Goal: Find specific page/section: Locate a particular part of the current website

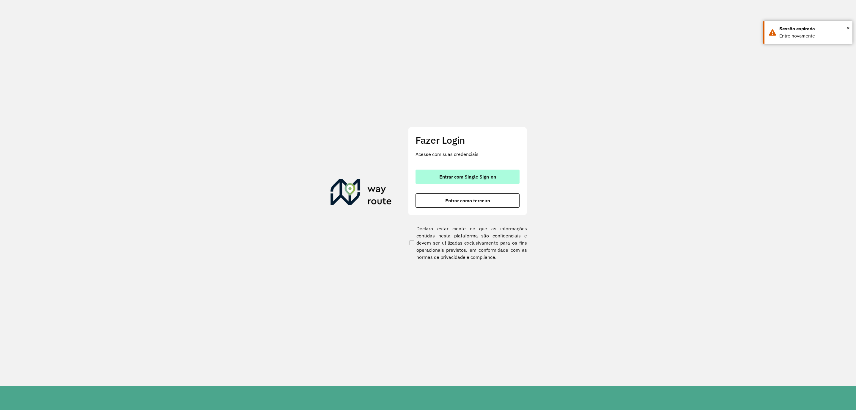
click at [484, 181] on button "Entrar com Single Sign-on" at bounding box center [467, 176] width 104 height 14
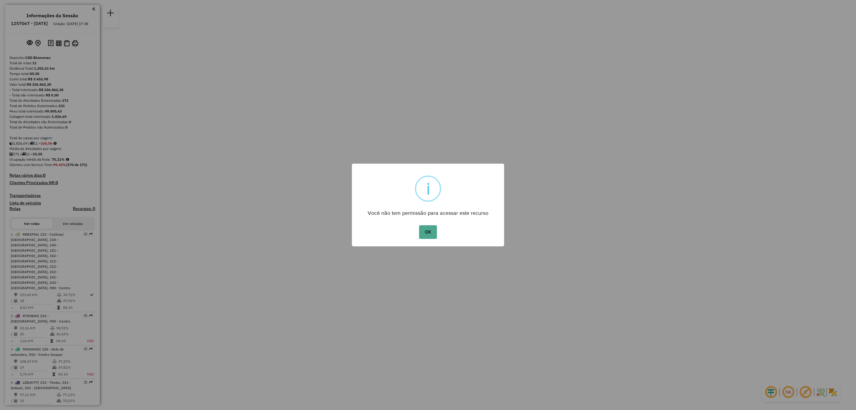
drag, startPoint x: 425, startPoint y: 229, endPoint x: 371, endPoint y: 218, distance: 55.1
click at [425, 229] on button "OK" at bounding box center [428, 232] width 18 height 14
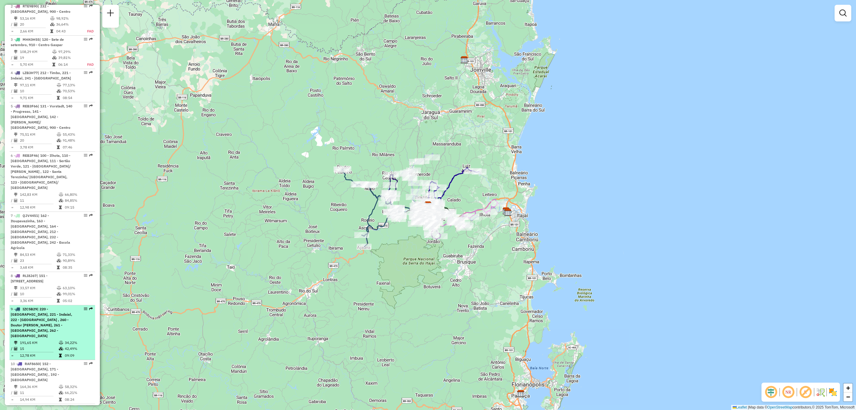
scroll to position [176, 0]
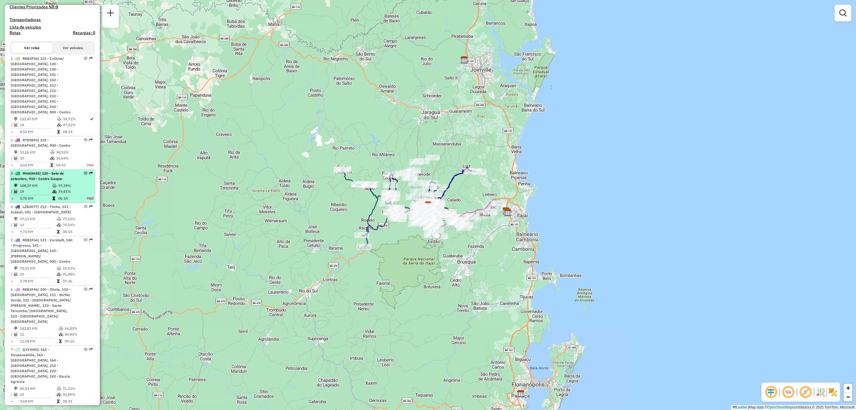
click at [57, 171] on span "| 120 - Sete de setembro, 910 - Centro Gaspar" at bounding box center [37, 176] width 53 height 10
select select "**********"
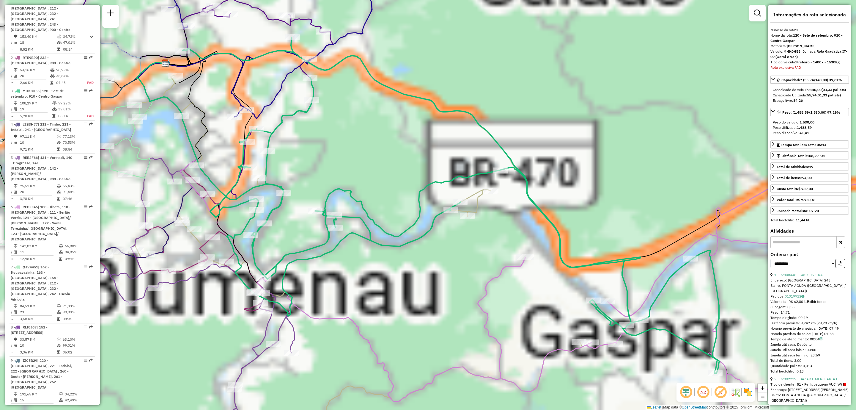
scroll to position [309, 0]
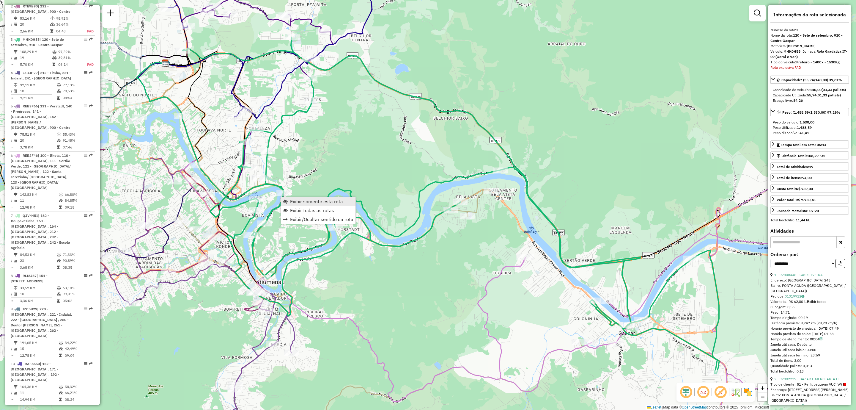
click at [296, 199] on span "Exibir somente esta rota" at bounding box center [316, 201] width 53 height 5
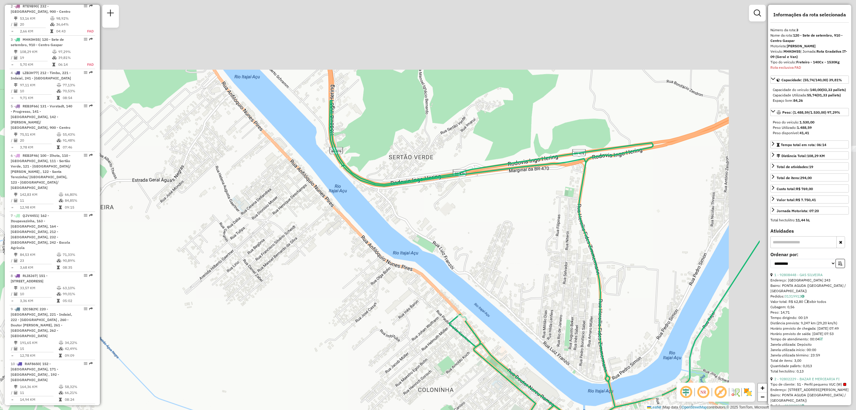
drag, startPoint x: 558, startPoint y: 212, endPoint x: 371, endPoint y: 355, distance: 235.1
click at [372, 355] on div "Janela de atendimento Grade de atendimento Capacidade Transportadoras Veículos …" at bounding box center [428, 205] width 856 height 410
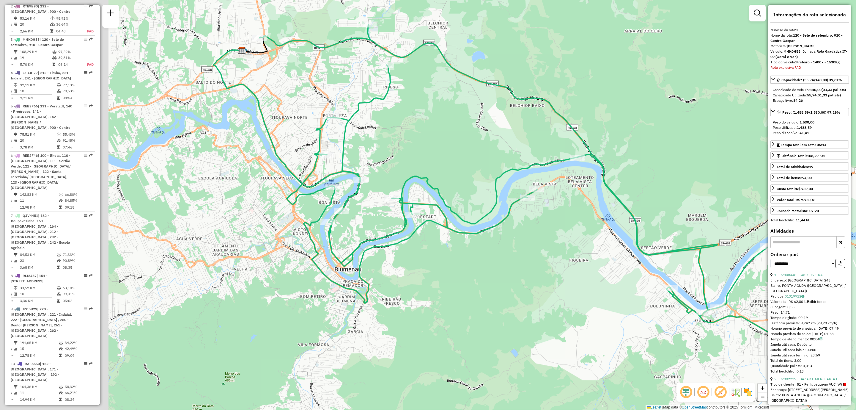
drag, startPoint x: 492, startPoint y: 245, endPoint x: 655, endPoint y: 291, distance: 169.0
click at [655, 291] on div "Janela de atendimento Grade de atendimento Capacidade Transportadoras Veículos …" at bounding box center [428, 205] width 856 height 410
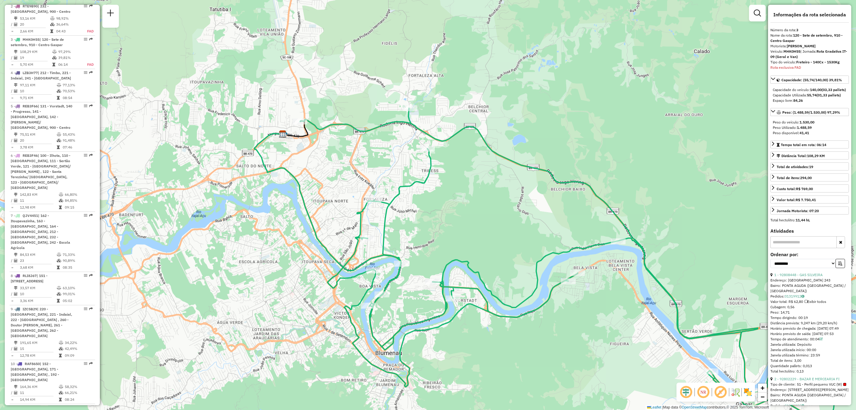
drag, startPoint x: 542, startPoint y: 163, endPoint x: 496, endPoint y: 223, distance: 75.4
click at [496, 223] on div "Janela de atendimento Grade de atendimento Capacidade Transportadoras Veículos …" at bounding box center [428, 205] width 856 height 410
click at [739, 396] on img at bounding box center [735, 392] width 10 height 10
